Goal: Find specific page/section: Find specific page/section

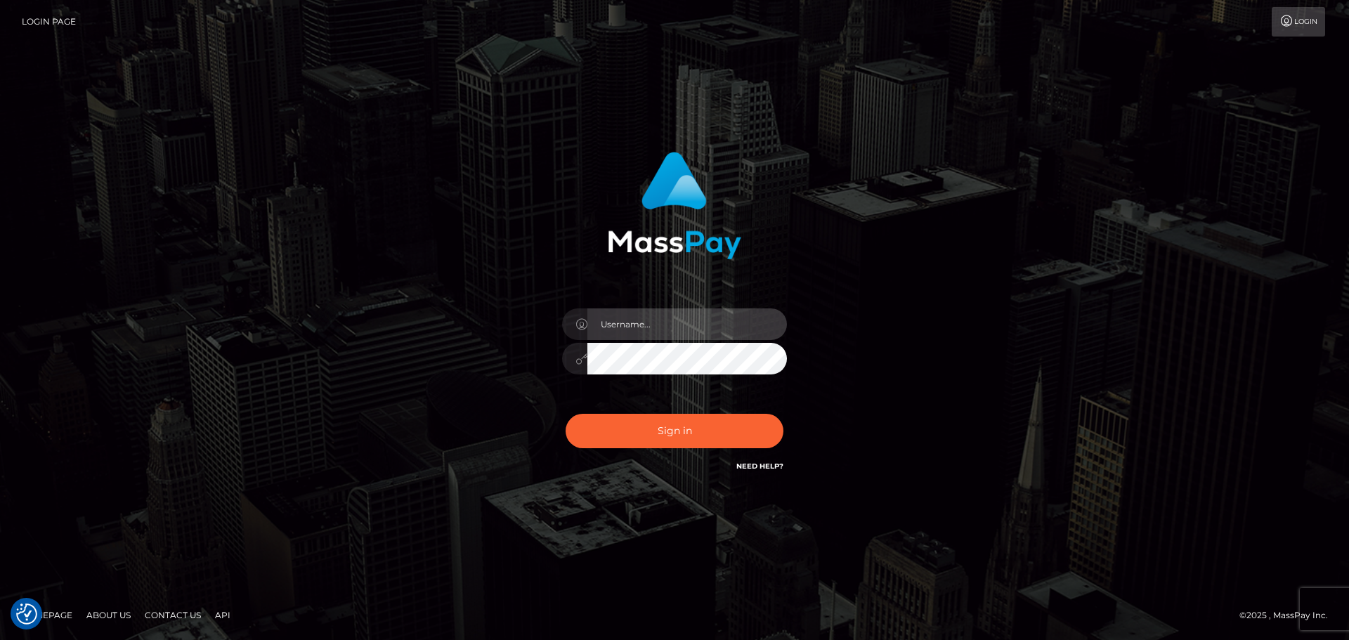
click at [658, 325] on input "text" at bounding box center [687, 324] width 200 height 32
type input "paul.billett"
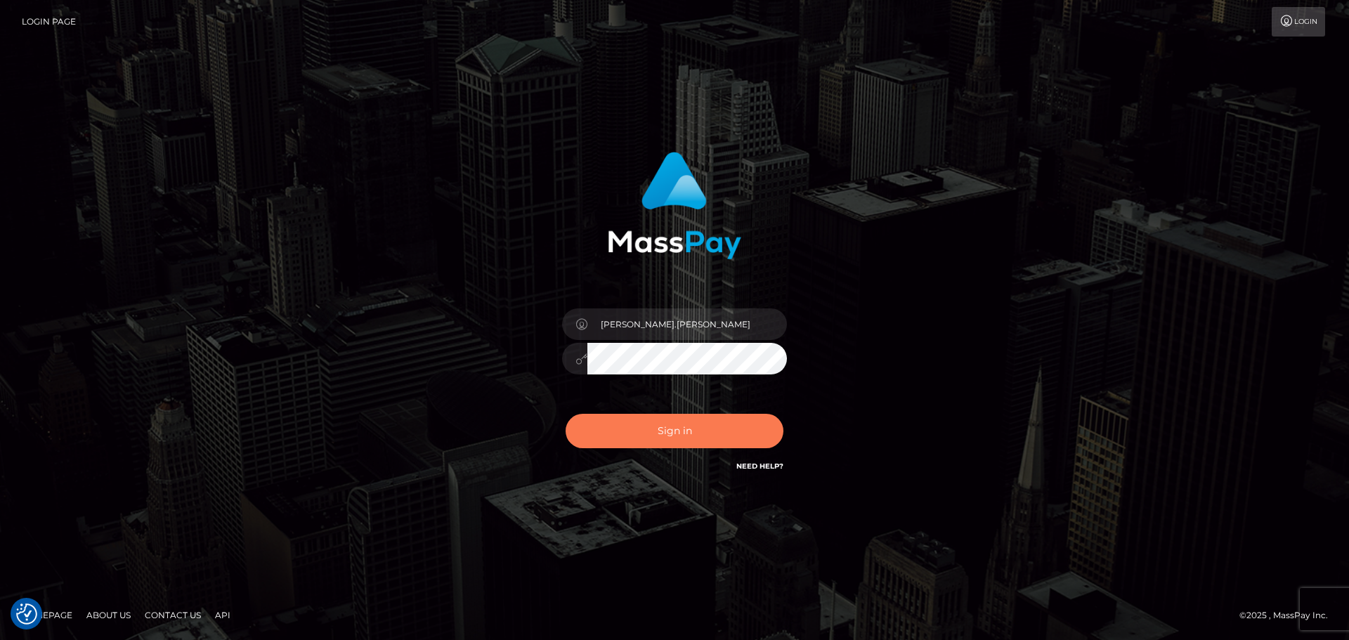
click at [682, 426] on button "Sign in" at bounding box center [675, 431] width 218 height 34
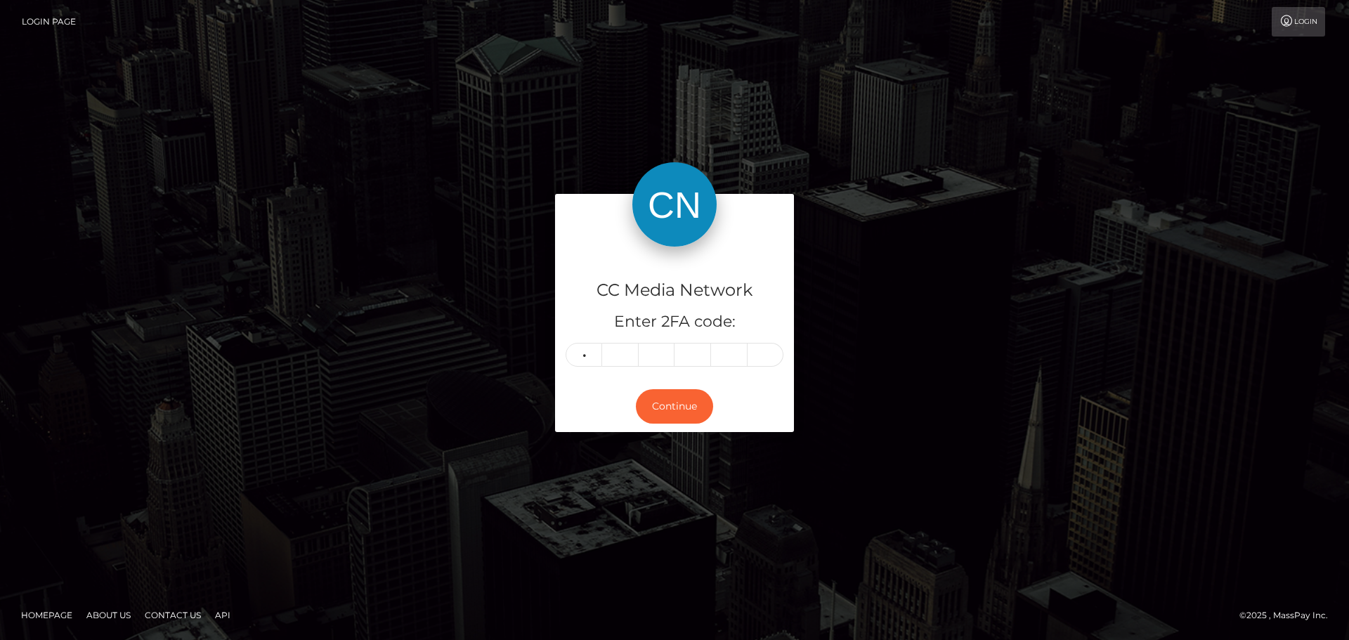
type input "3"
type input "9"
type input "3"
type input "6"
type input "0"
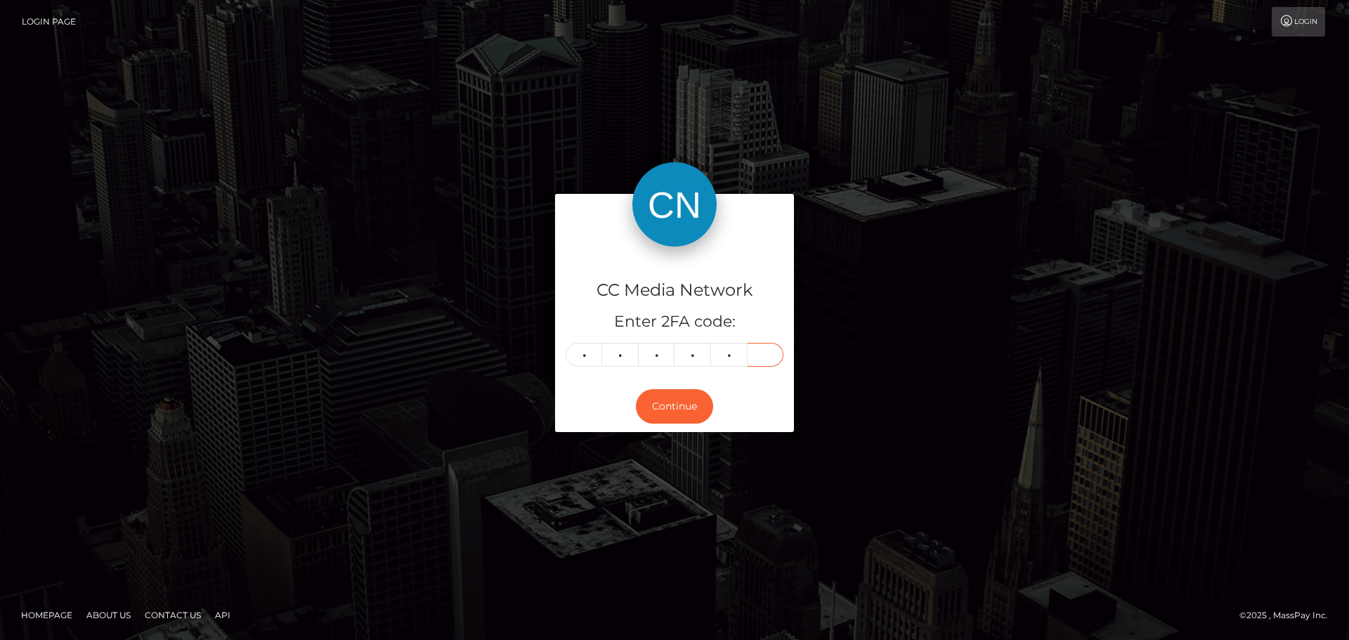
type input "1"
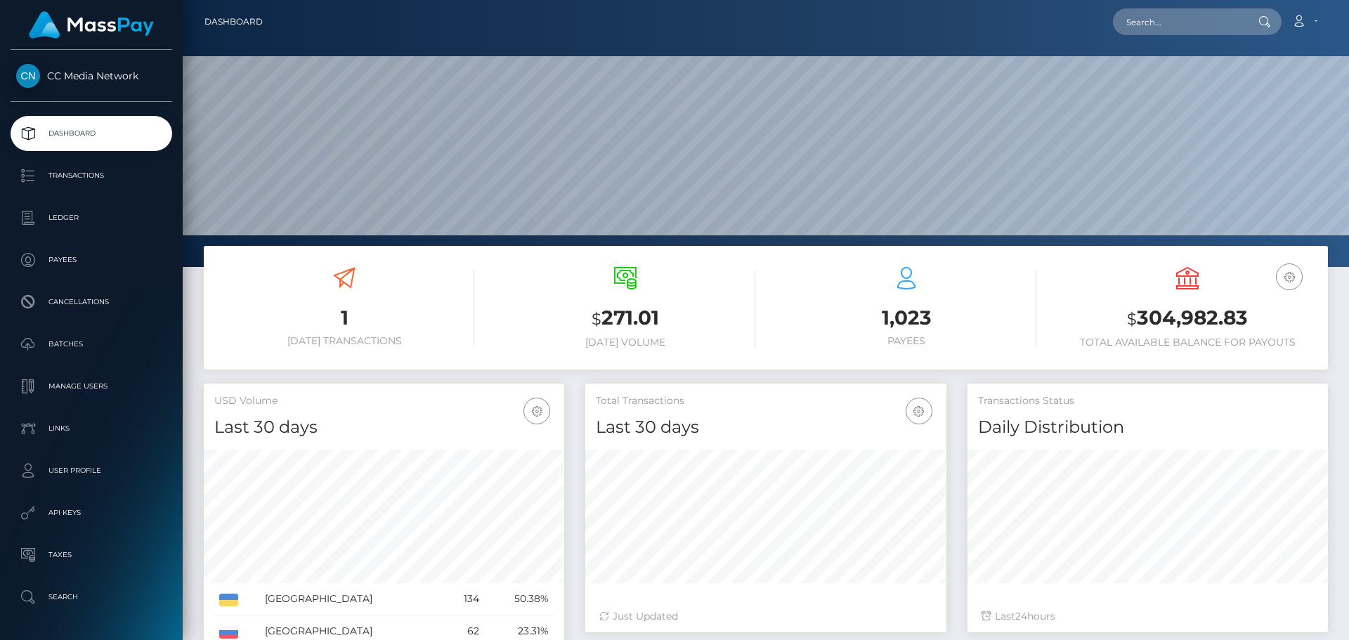
scroll to position [249, 361]
click at [1159, 27] on input "text" at bounding box center [1179, 21] width 132 height 27
paste input "[EMAIL_ADDRESS][DOMAIN_NAME]"
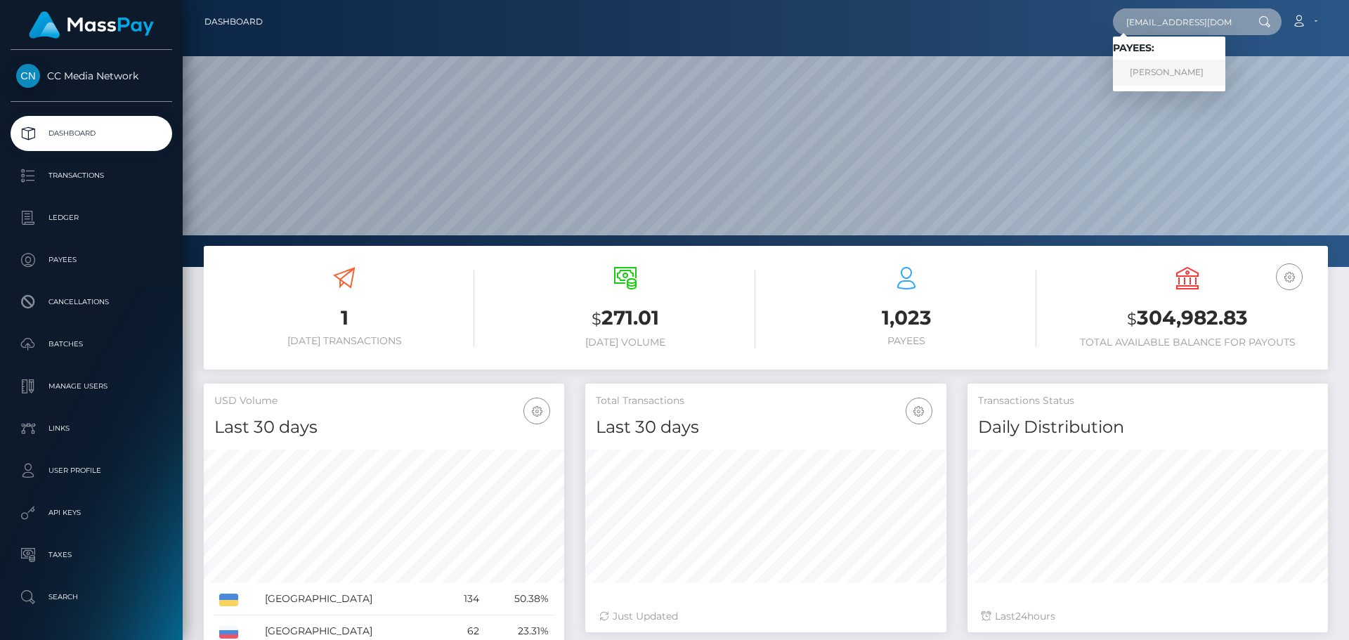
type input "[EMAIL_ADDRESS][DOMAIN_NAME]"
click at [1180, 75] on link "[PERSON_NAME]" at bounding box center [1169, 73] width 112 height 26
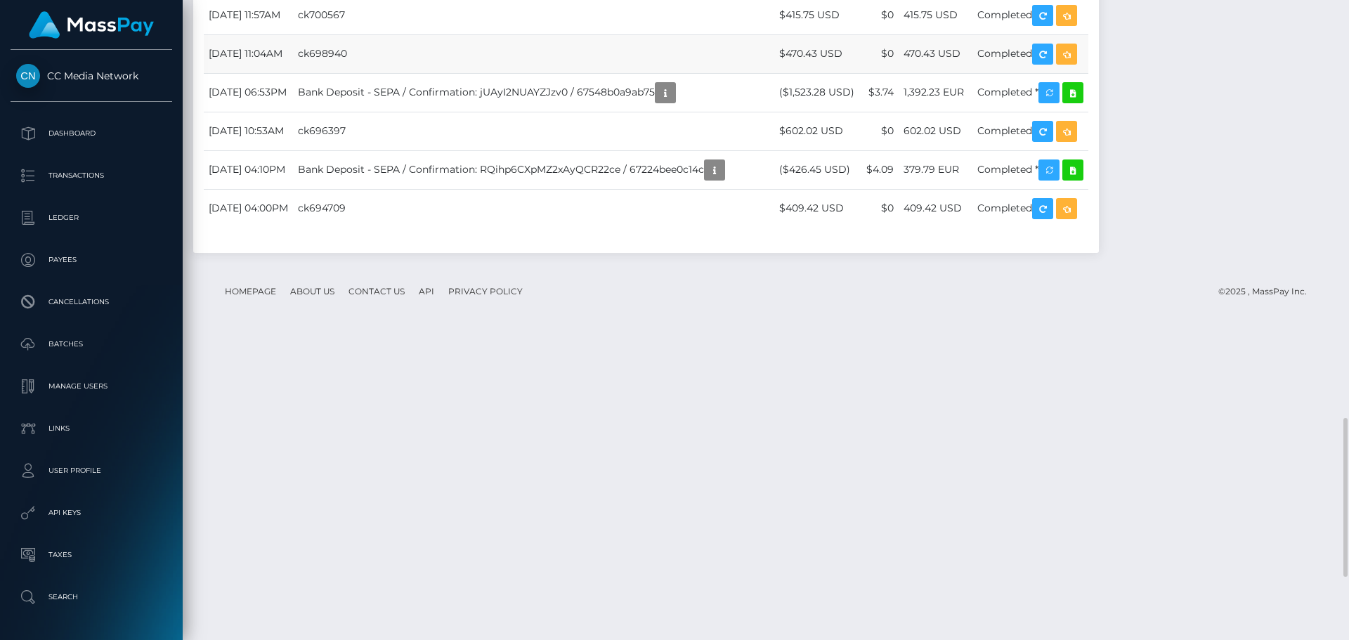
scroll to position [169, 361]
